Goal: Task Accomplishment & Management: Use online tool/utility

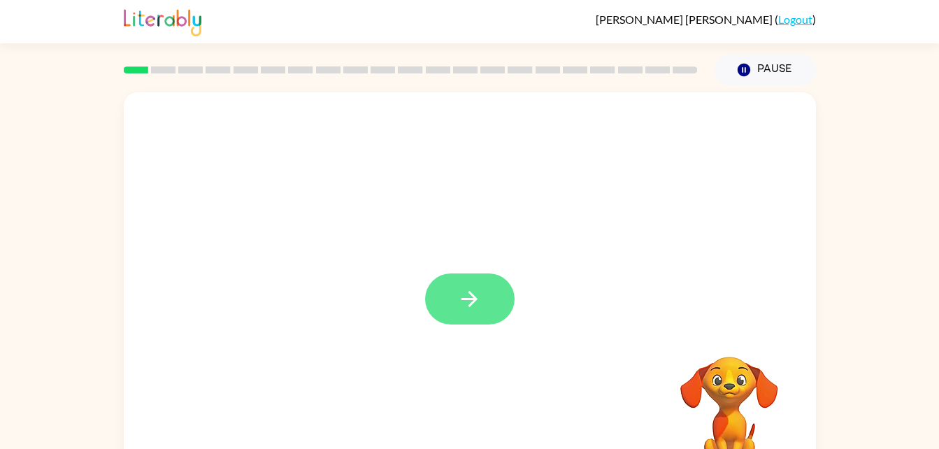
click at [501, 279] on button "button" at bounding box center [469, 298] width 89 height 51
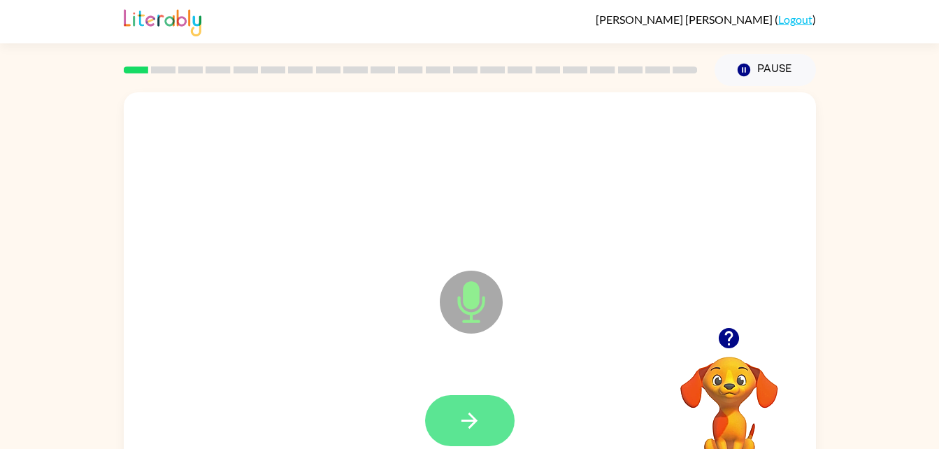
click at [467, 422] on icon "button" at bounding box center [469, 420] width 24 height 24
click at [498, 407] on button "button" at bounding box center [469, 420] width 89 height 51
click at [456, 403] on button "button" at bounding box center [469, 420] width 89 height 51
click at [468, 422] on icon "button" at bounding box center [469, 420] width 24 height 24
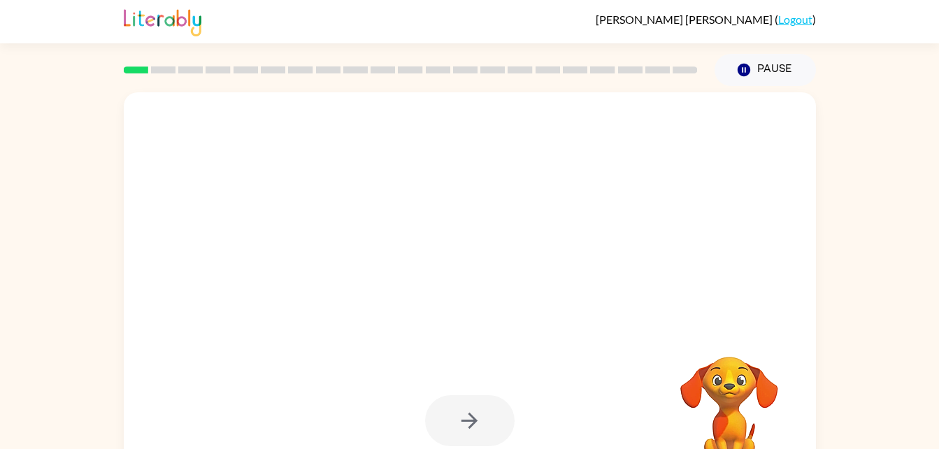
click at [478, 409] on div at bounding box center [469, 420] width 89 height 51
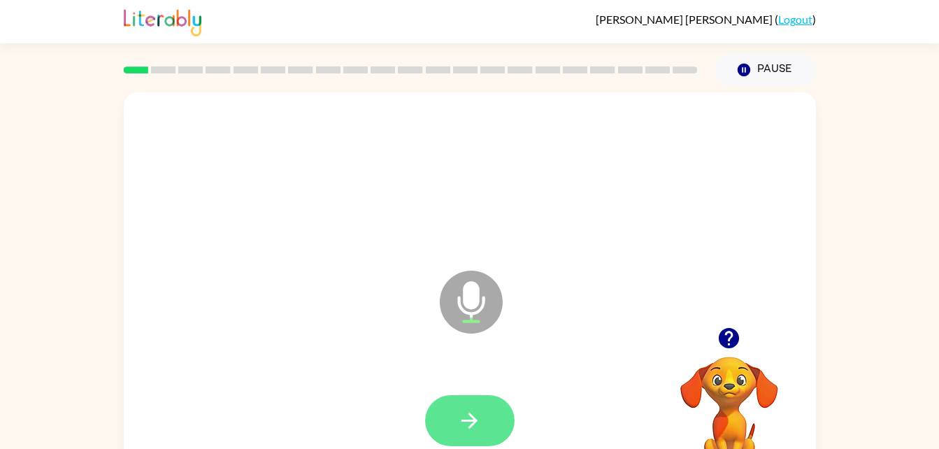
click at [485, 424] on button "button" at bounding box center [469, 420] width 89 height 51
click at [470, 428] on icon "button" at bounding box center [469, 420] width 16 height 16
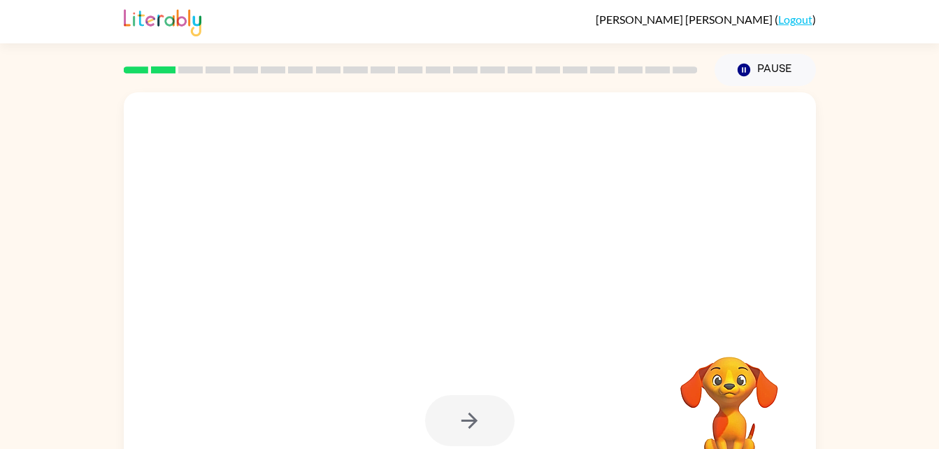
click at [475, 429] on div at bounding box center [469, 420] width 89 height 51
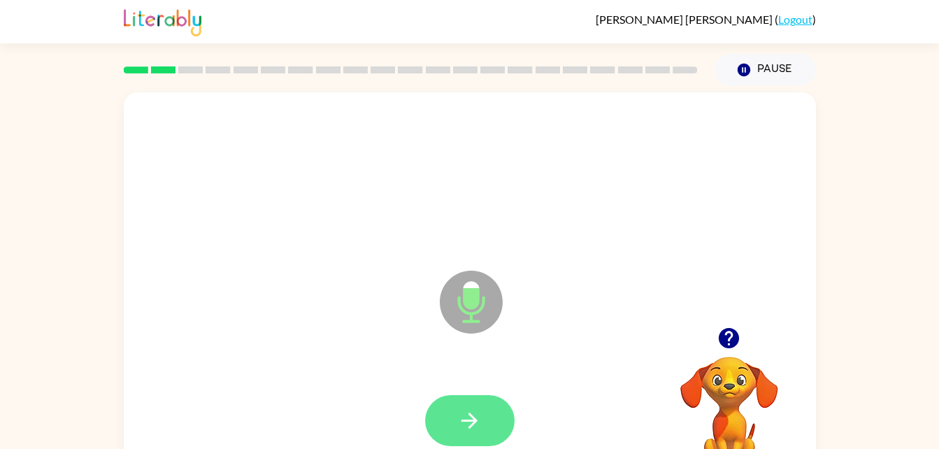
click at [481, 423] on icon "button" at bounding box center [469, 420] width 24 height 24
click at [480, 408] on icon "button" at bounding box center [469, 420] width 24 height 24
click at [492, 413] on button "button" at bounding box center [469, 420] width 89 height 51
click at [465, 398] on button "button" at bounding box center [469, 420] width 89 height 51
click at [473, 411] on icon "button" at bounding box center [469, 420] width 24 height 24
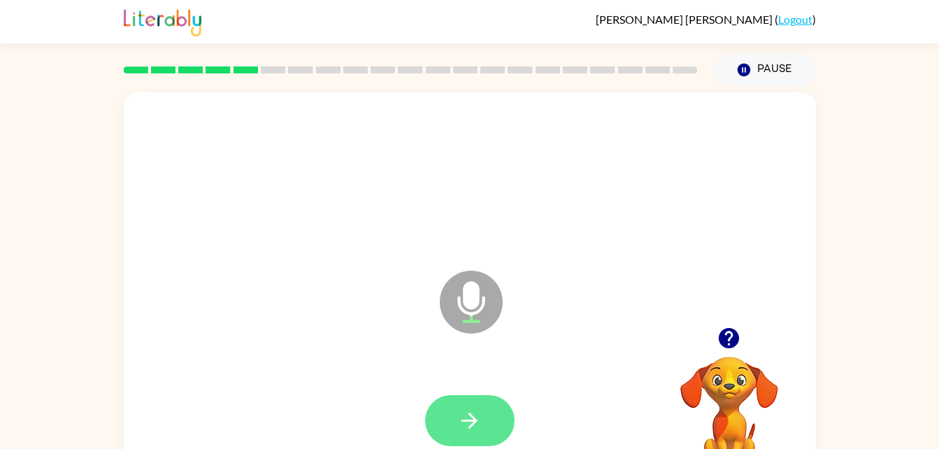
click at [474, 433] on button "button" at bounding box center [469, 420] width 89 height 51
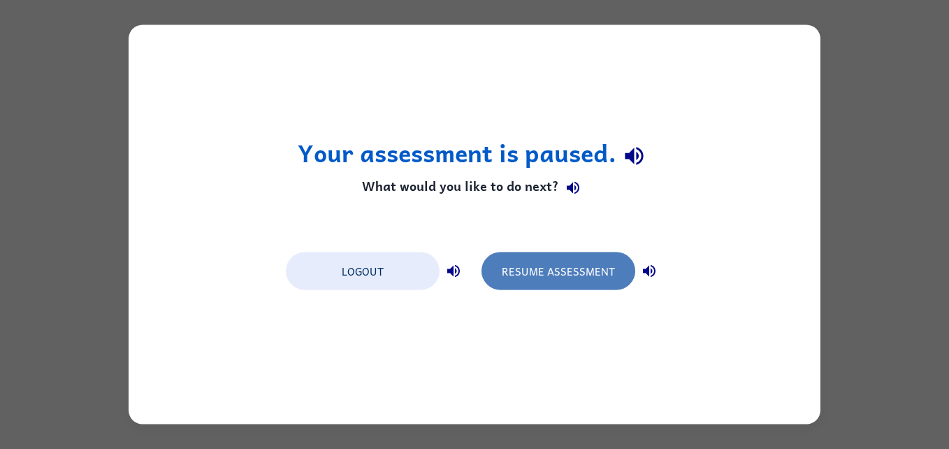
click at [555, 269] on button "Resume Assessment" at bounding box center [559, 271] width 154 height 38
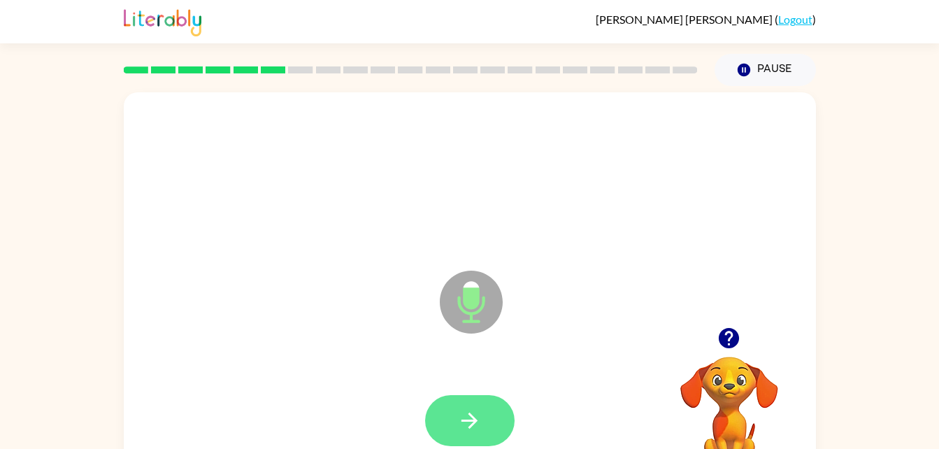
click at [477, 403] on button "button" at bounding box center [469, 420] width 89 height 51
click at [477, 398] on button "button" at bounding box center [469, 420] width 89 height 51
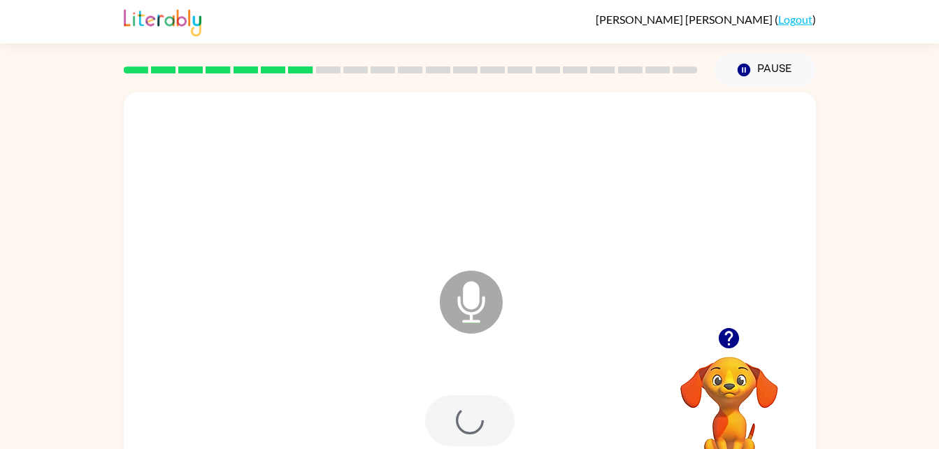
click at [482, 417] on div at bounding box center [469, 420] width 89 height 51
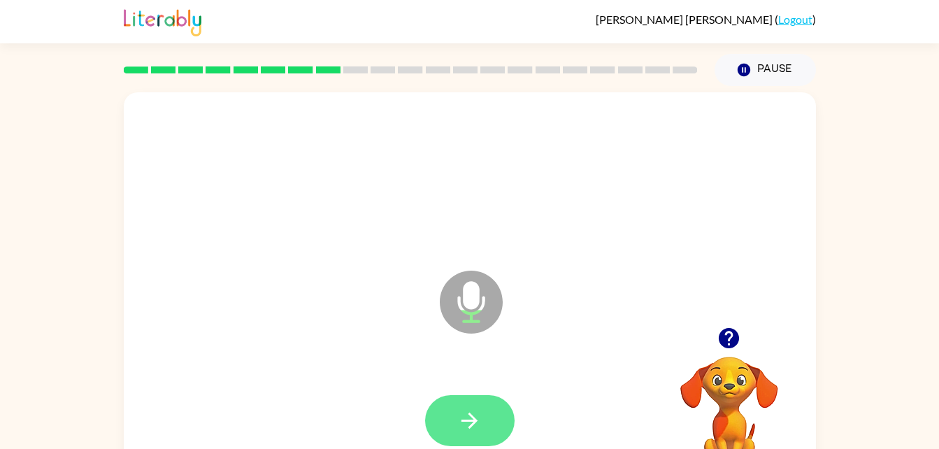
click at [456, 440] on button "button" at bounding box center [469, 420] width 89 height 51
click at [468, 418] on div at bounding box center [469, 420] width 89 height 51
click at [491, 396] on button "button" at bounding box center [469, 420] width 89 height 51
click at [474, 415] on icon "button" at bounding box center [469, 420] width 24 height 24
click at [472, 415] on icon "button" at bounding box center [469, 420] width 16 height 16
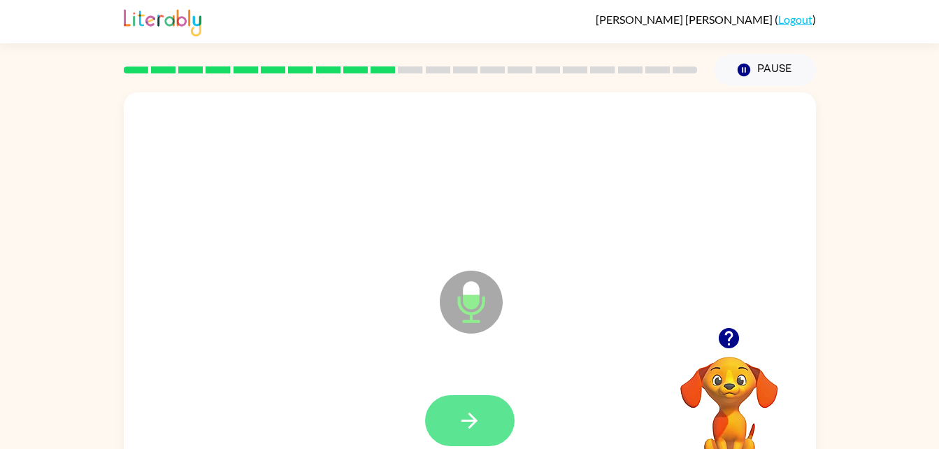
click at [472, 419] on icon "button" at bounding box center [469, 420] width 16 height 16
click at [463, 410] on icon "button" at bounding box center [469, 420] width 24 height 24
click at [467, 412] on icon "button" at bounding box center [469, 420] width 24 height 24
click at [461, 405] on button "button" at bounding box center [469, 420] width 89 height 51
click at [478, 397] on button "button" at bounding box center [469, 420] width 89 height 51
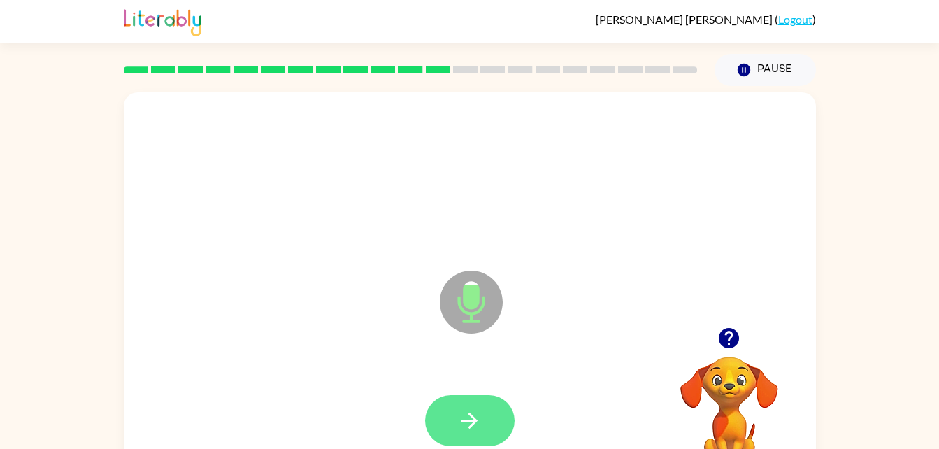
click at [458, 409] on icon "button" at bounding box center [469, 420] width 24 height 24
click at [491, 419] on button "button" at bounding box center [469, 420] width 89 height 51
click at [463, 411] on icon "button" at bounding box center [469, 420] width 24 height 24
click at [484, 405] on button "button" at bounding box center [469, 420] width 89 height 51
click at [463, 416] on icon "button" at bounding box center [469, 420] width 24 height 24
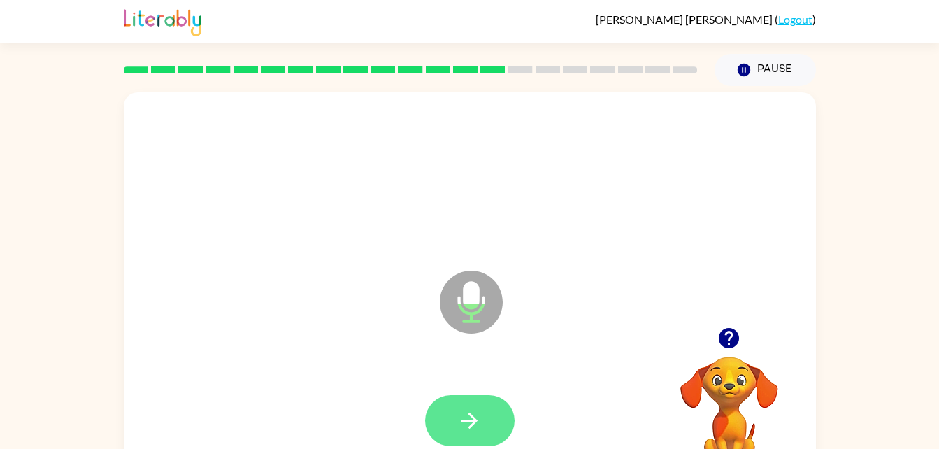
click at [477, 415] on icon "button" at bounding box center [469, 420] width 24 height 24
click at [484, 403] on button "button" at bounding box center [469, 420] width 89 height 51
click at [474, 414] on icon "button" at bounding box center [469, 420] width 24 height 24
click at [475, 427] on icon "button" at bounding box center [469, 420] width 24 height 24
click at [484, 401] on button "button" at bounding box center [469, 420] width 89 height 51
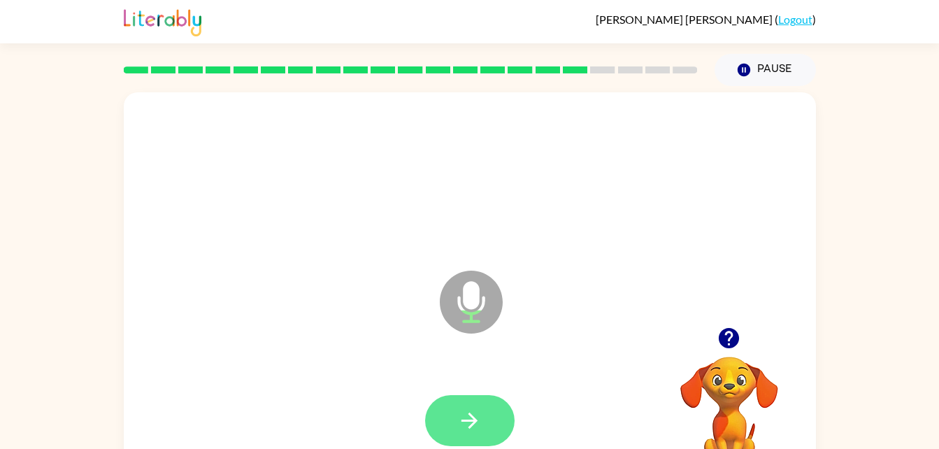
click at [477, 431] on icon "button" at bounding box center [469, 420] width 24 height 24
click at [463, 415] on icon "button" at bounding box center [469, 420] width 24 height 24
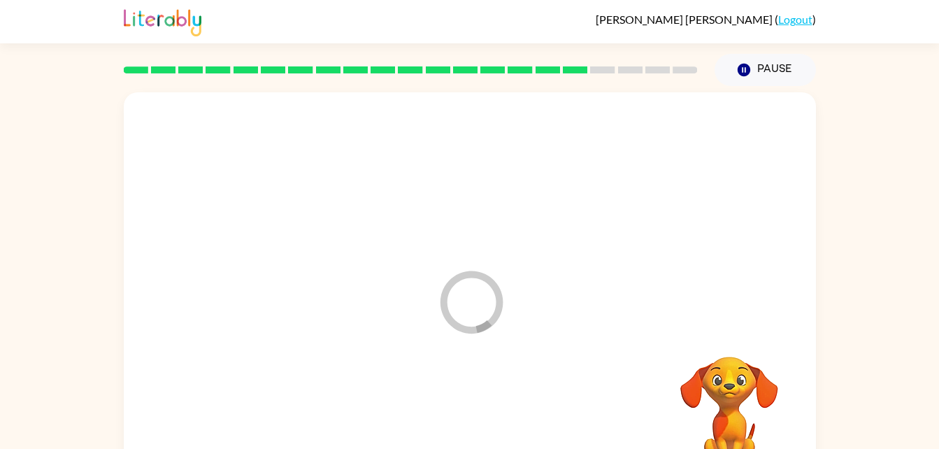
click at [468, 405] on div at bounding box center [470, 420] width 664 height 115
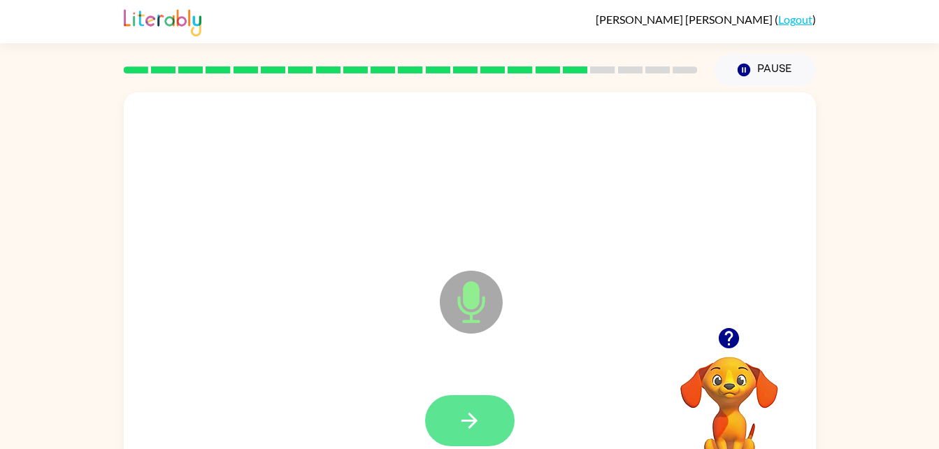
click at [482, 410] on button "button" at bounding box center [469, 420] width 89 height 51
click at [472, 410] on icon "button" at bounding box center [469, 420] width 24 height 24
click at [471, 397] on button "button" at bounding box center [469, 420] width 89 height 51
click at [482, 407] on button "button" at bounding box center [469, 420] width 89 height 51
click at [456, 442] on button "button" at bounding box center [469, 420] width 89 height 51
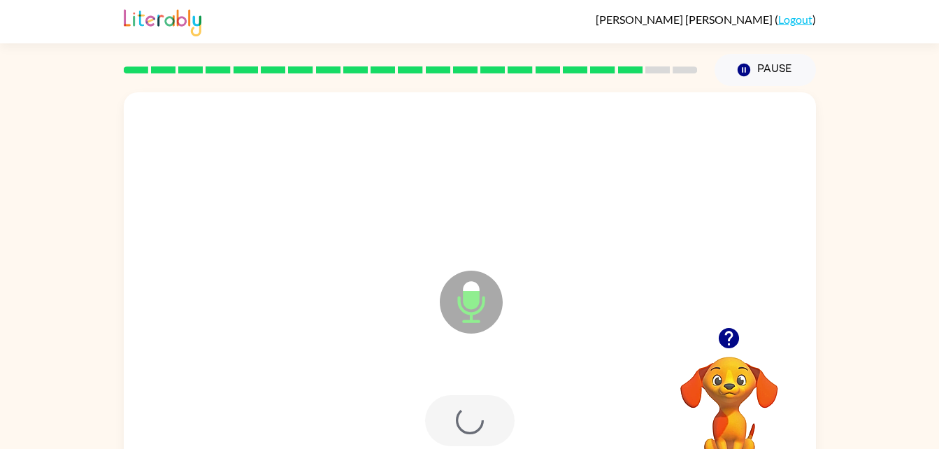
click at [471, 404] on div at bounding box center [469, 420] width 89 height 51
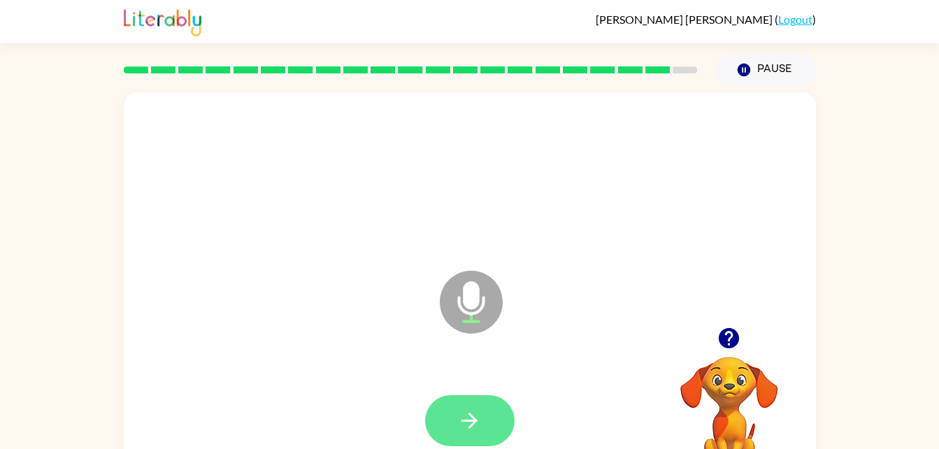
click at [475, 412] on icon "button" at bounding box center [469, 420] width 24 height 24
click at [460, 415] on icon "button" at bounding box center [469, 420] width 24 height 24
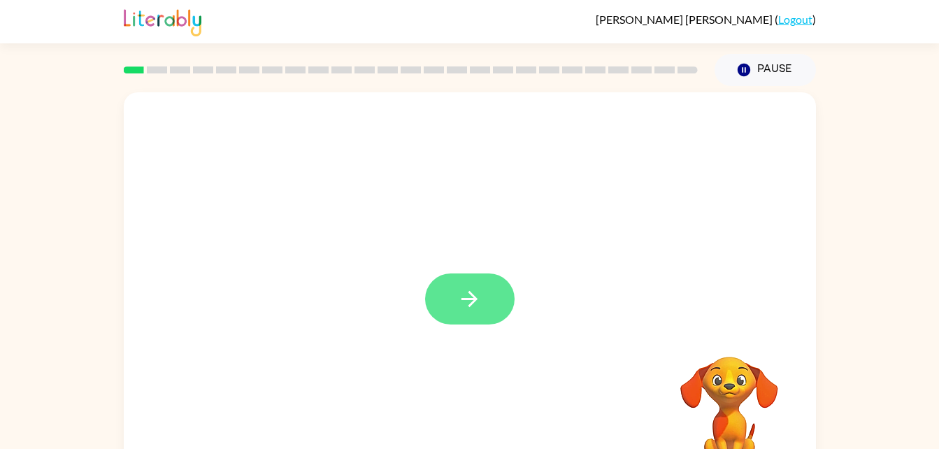
click at [452, 289] on button "button" at bounding box center [469, 298] width 89 height 51
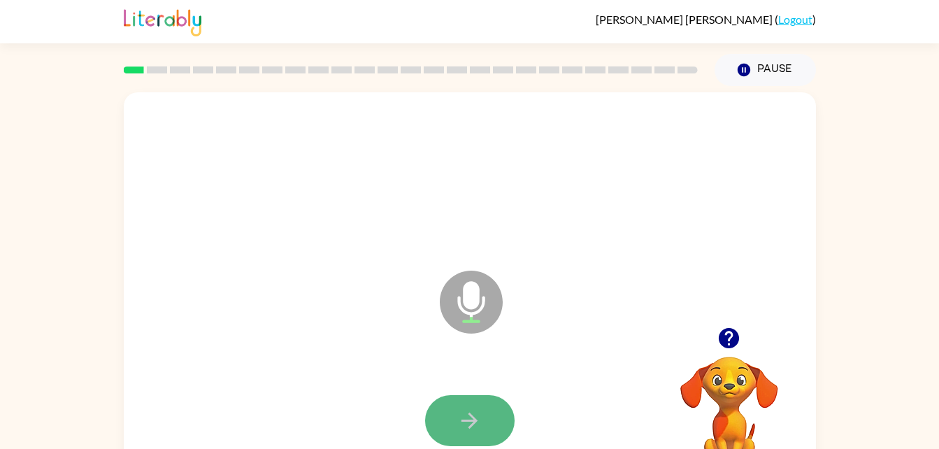
click at [452, 422] on button "button" at bounding box center [469, 420] width 89 height 51
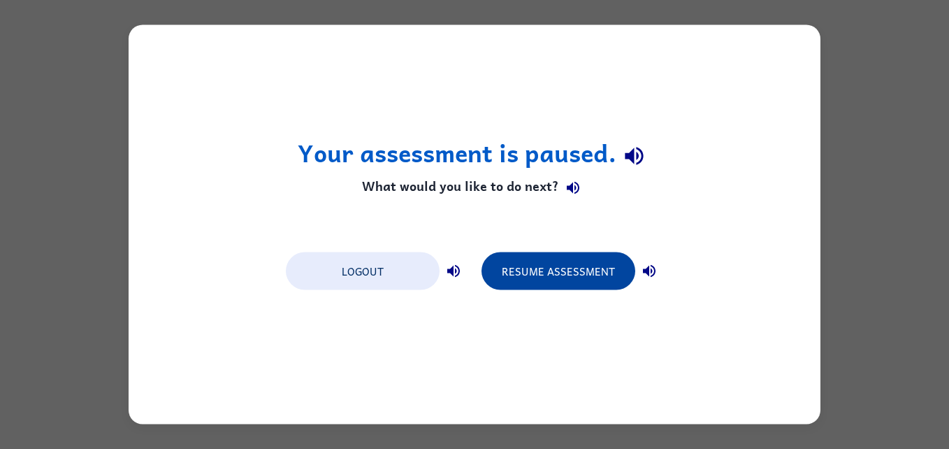
click at [554, 273] on button "Resume Assessment" at bounding box center [559, 271] width 154 height 38
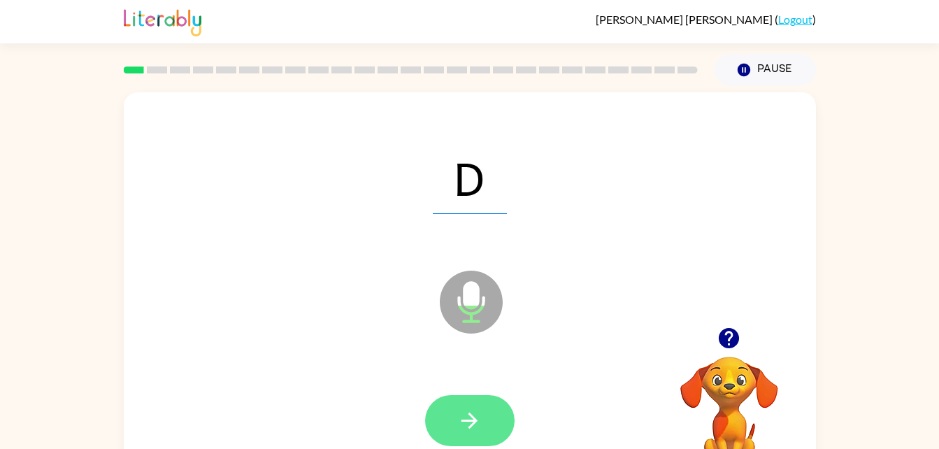
click at [472, 420] on icon "button" at bounding box center [469, 420] width 16 height 16
click at [479, 415] on icon "button" at bounding box center [469, 420] width 24 height 24
click at [465, 419] on icon "button" at bounding box center [469, 420] width 24 height 24
click at [460, 405] on button "button" at bounding box center [469, 420] width 89 height 51
click at [472, 409] on icon "button" at bounding box center [469, 420] width 24 height 24
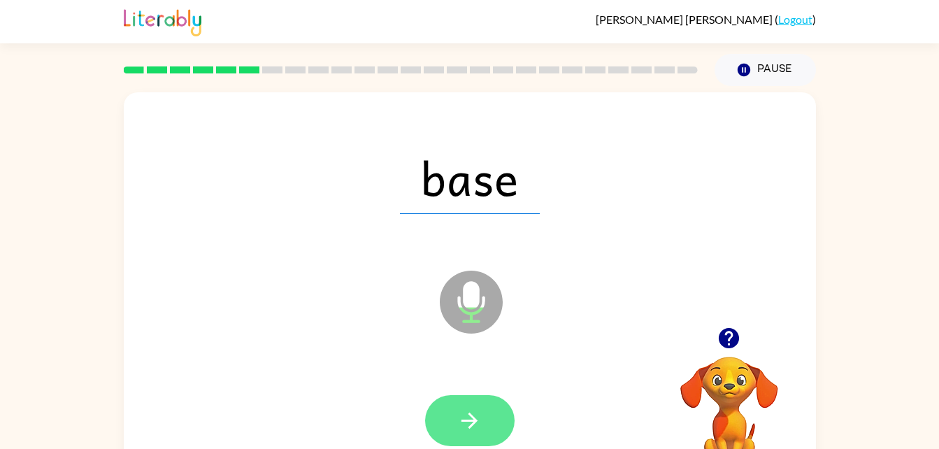
click at [473, 415] on icon "button" at bounding box center [469, 420] width 24 height 24
click at [467, 418] on icon "button" at bounding box center [469, 420] width 24 height 24
click at [480, 423] on icon "button" at bounding box center [469, 420] width 24 height 24
click at [476, 428] on icon "button" at bounding box center [469, 420] width 24 height 24
click at [484, 405] on button "button" at bounding box center [469, 420] width 89 height 51
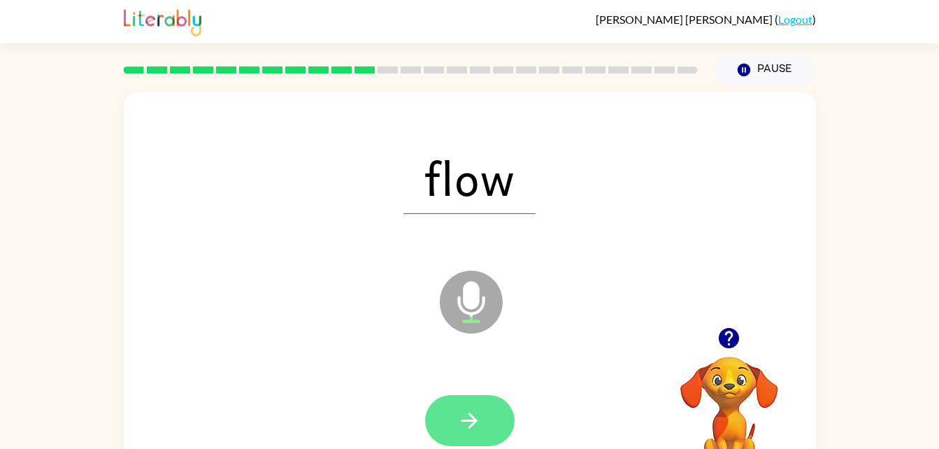
click at [470, 401] on button "button" at bounding box center [469, 420] width 89 height 51
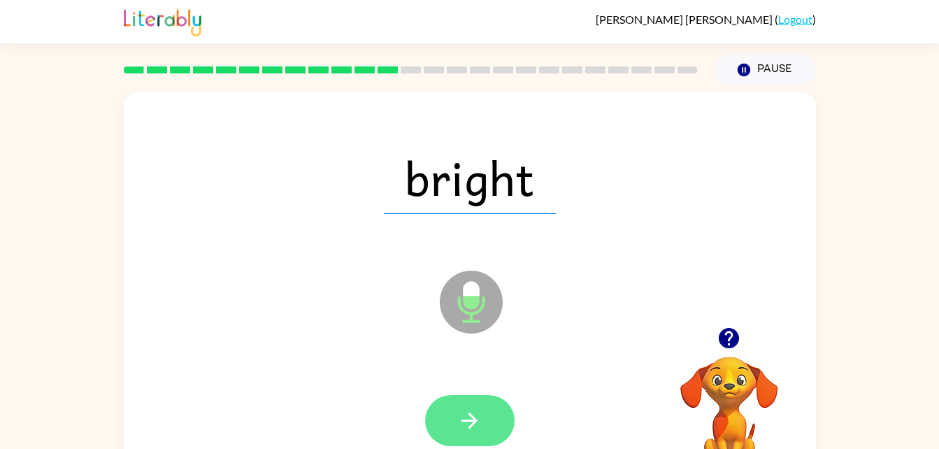
click at [473, 400] on button "button" at bounding box center [469, 420] width 89 height 51
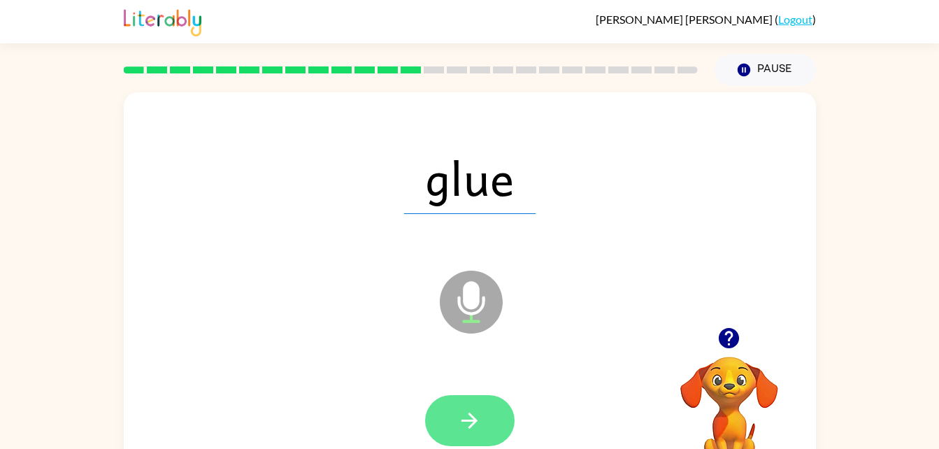
click at [473, 418] on icon "button" at bounding box center [469, 420] width 16 height 16
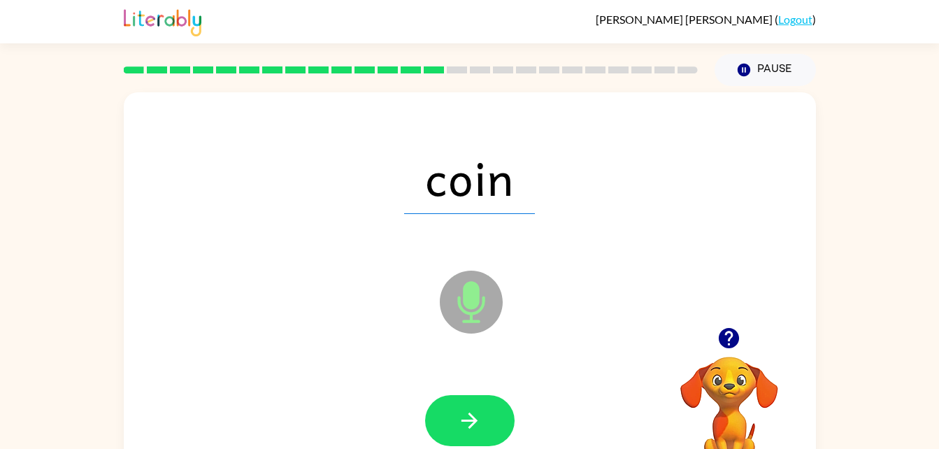
click at [468, 419] on icon "button" at bounding box center [469, 420] width 16 height 16
click at [472, 416] on div at bounding box center [469, 420] width 89 height 51
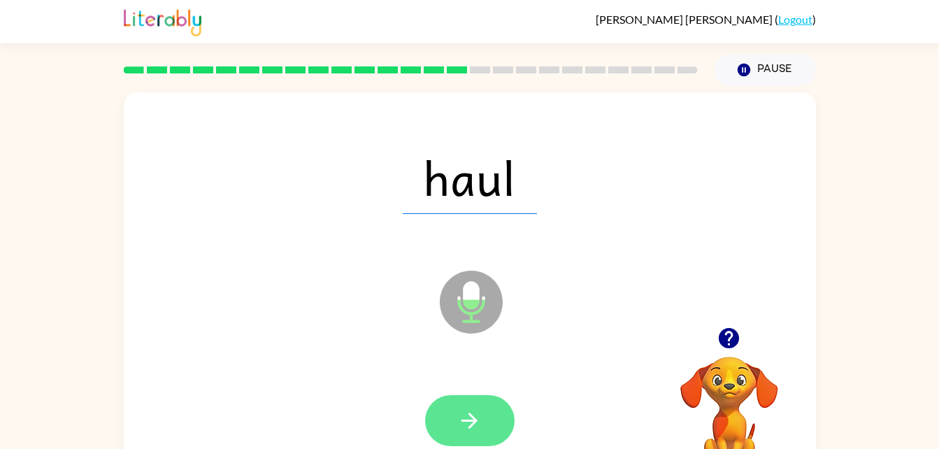
click at [462, 422] on icon "button" at bounding box center [469, 420] width 24 height 24
click at [464, 424] on div at bounding box center [469, 420] width 89 height 51
click at [466, 406] on button "button" at bounding box center [469, 420] width 89 height 51
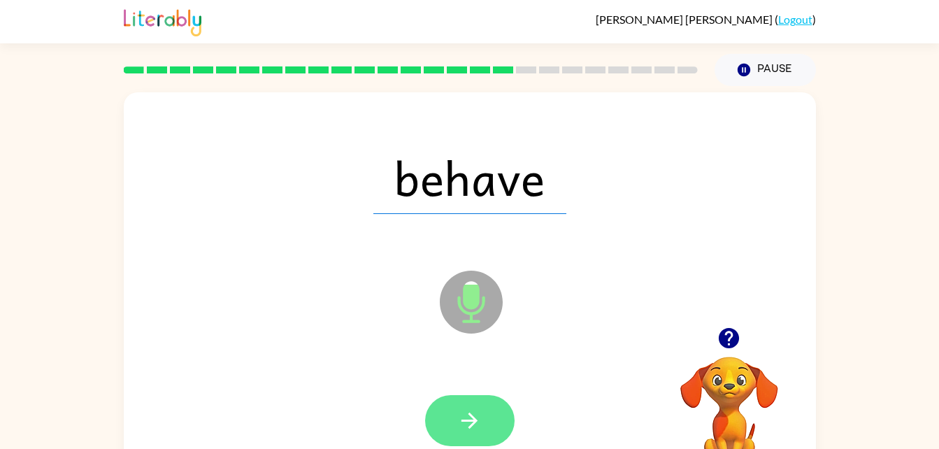
click at [457, 408] on icon "button" at bounding box center [469, 420] width 24 height 24
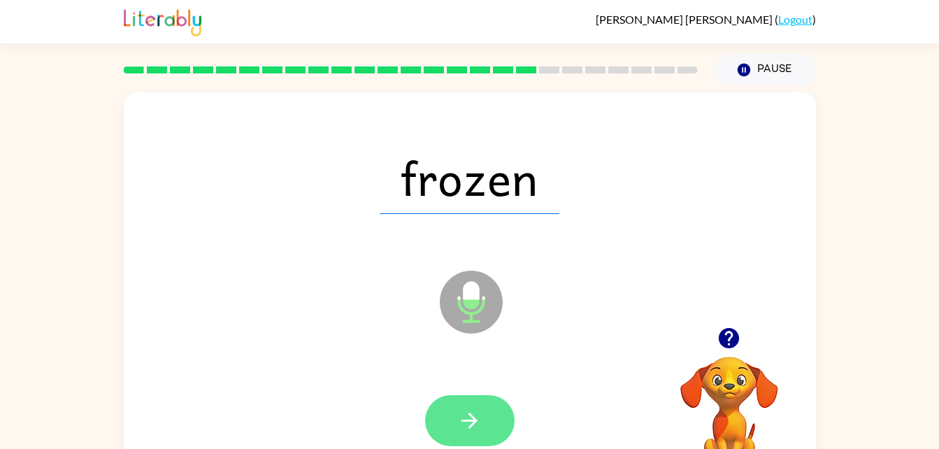
click at [472, 413] on icon "button" at bounding box center [469, 420] width 24 height 24
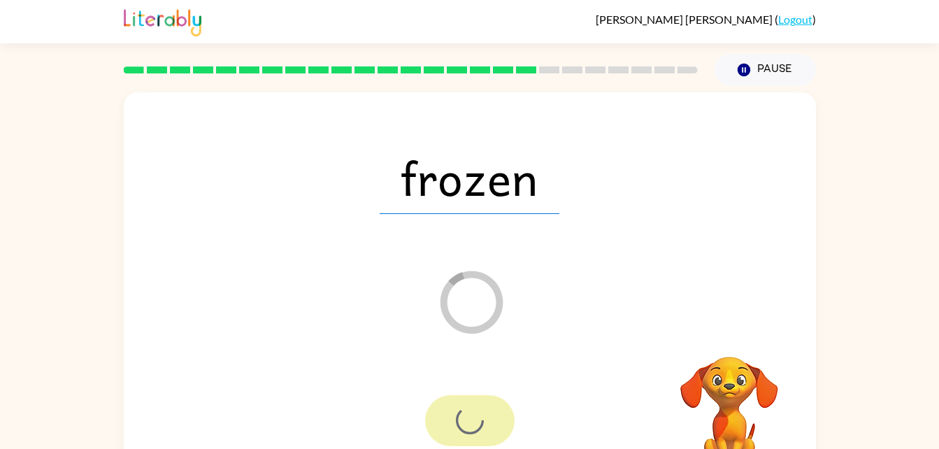
click at [464, 410] on div at bounding box center [469, 420] width 89 height 51
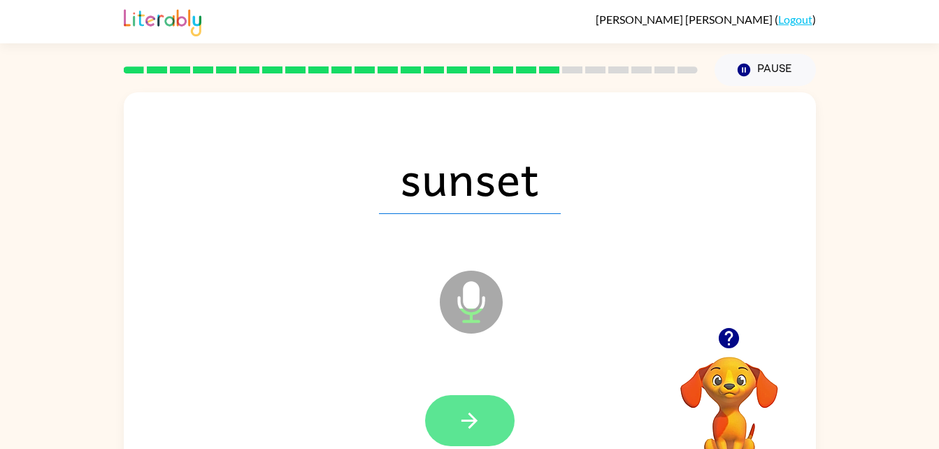
click at [485, 408] on button "button" at bounding box center [469, 420] width 89 height 51
click at [468, 407] on button "button" at bounding box center [469, 420] width 89 height 51
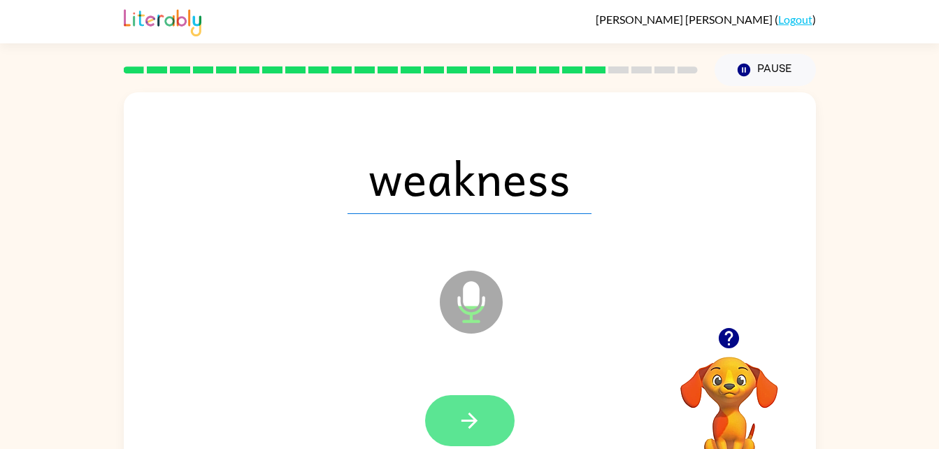
click at [472, 423] on icon "button" at bounding box center [469, 420] width 24 height 24
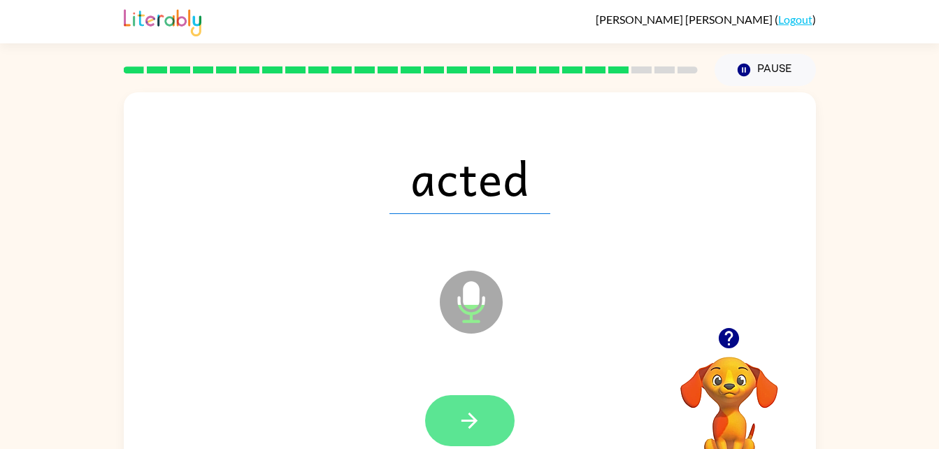
click at [475, 415] on icon "button" at bounding box center [469, 420] width 24 height 24
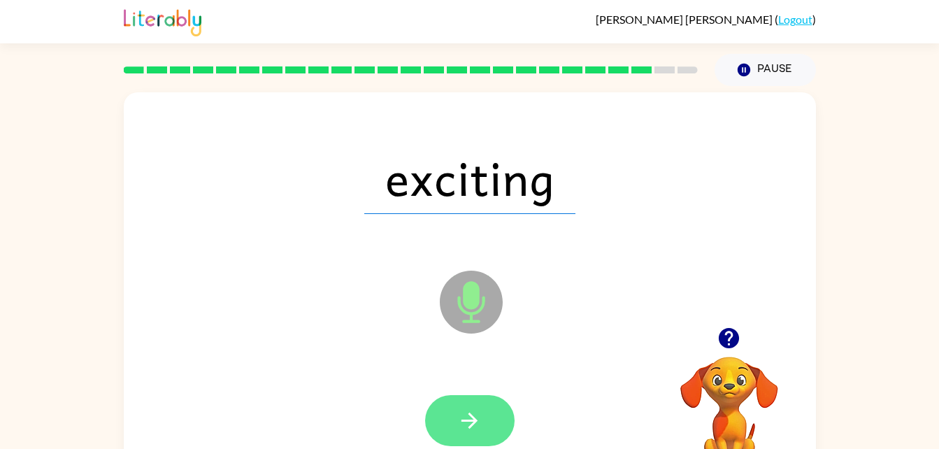
click at [478, 419] on icon "button" at bounding box center [469, 420] width 24 height 24
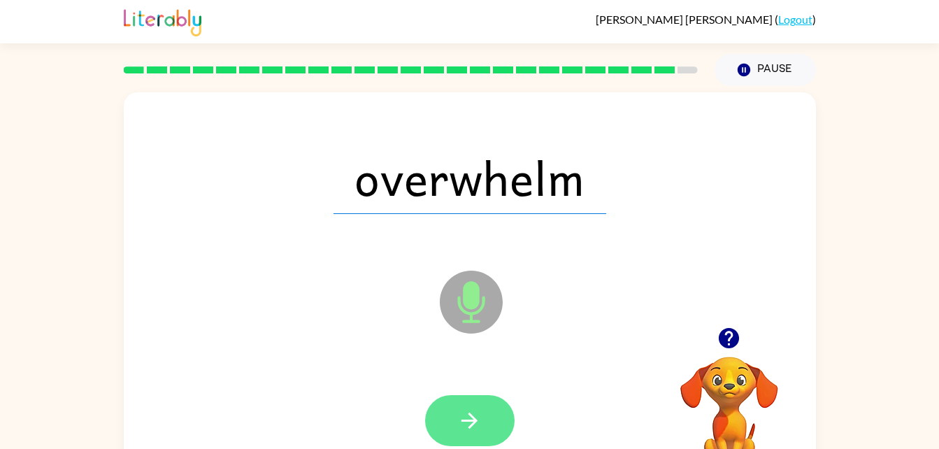
click at [463, 414] on icon "button" at bounding box center [469, 420] width 24 height 24
